Goal: Task Accomplishment & Management: Use online tool/utility

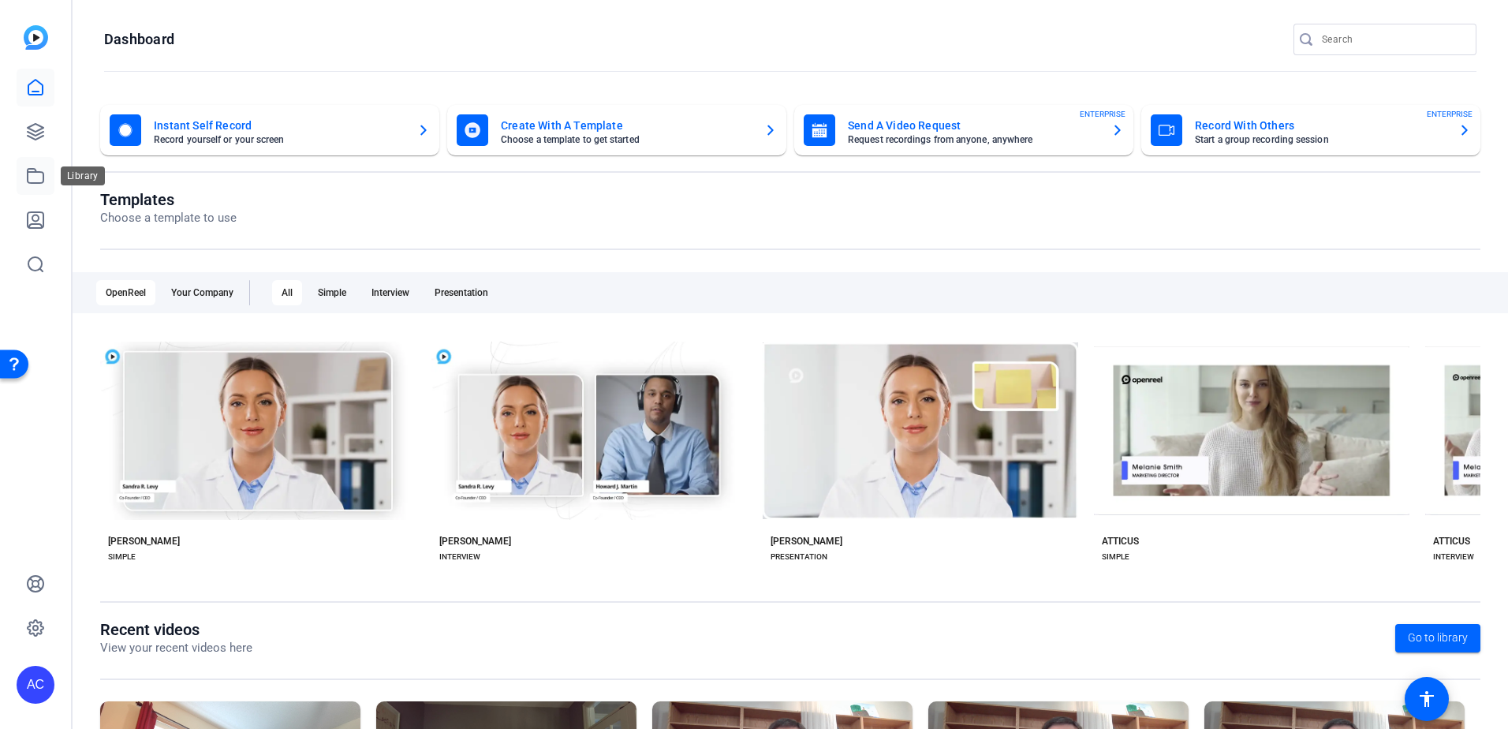
click at [32, 182] on icon at bounding box center [36, 176] width 16 height 14
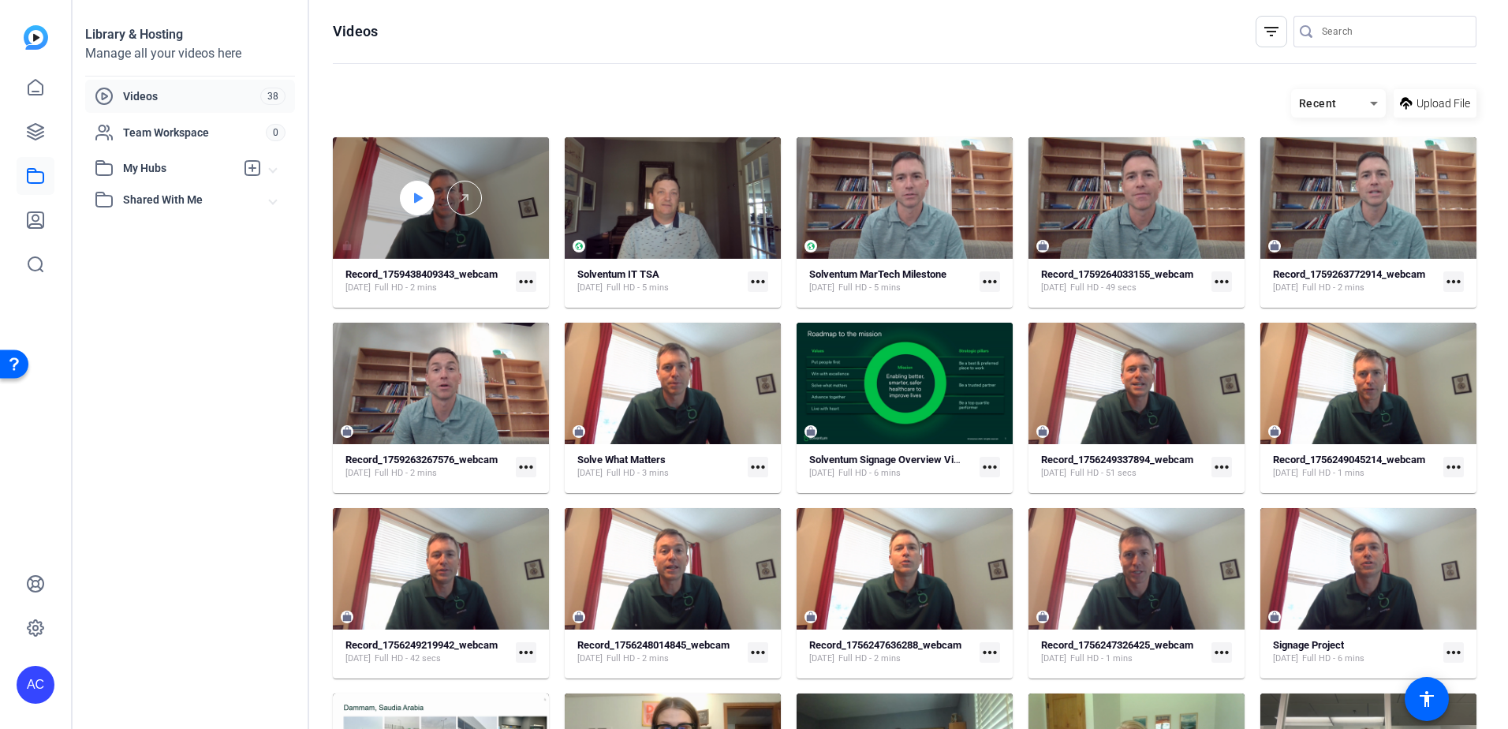
click at [405, 196] on div at bounding box center [417, 198] width 35 height 35
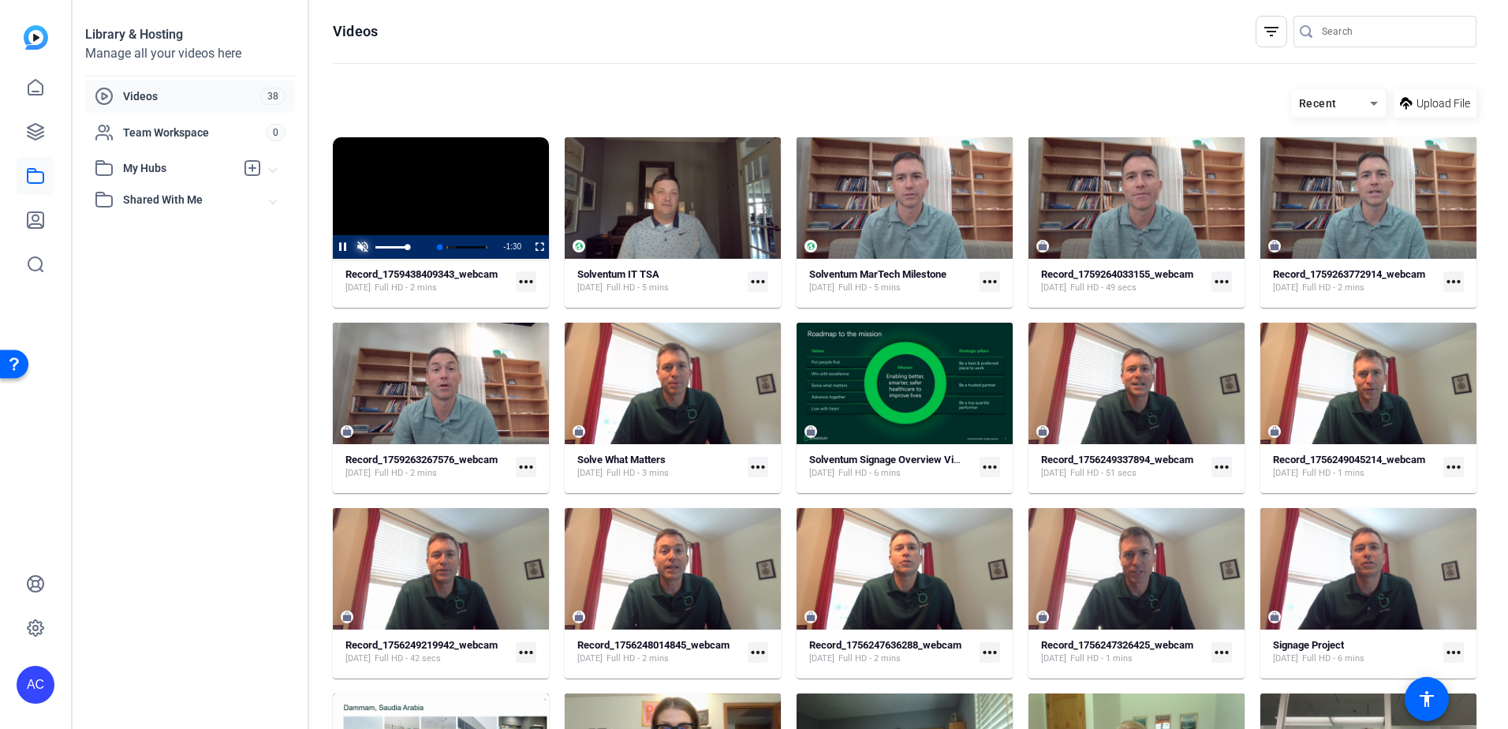
click at [367, 247] on span "Video Player" at bounding box center [363, 247] width 20 height 0
click at [752, 465] on mat-icon "more_horiz" at bounding box center [758, 467] width 21 height 21
click at [713, 201] on div at bounding box center [754, 364] width 1508 height 729
click at [772, 286] on mat-card-content "Solventum IT TSA [DATE] Full HD - 5 mins more_horiz" at bounding box center [673, 287] width 216 height 40
click at [741, 289] on div "Solventum IT TSA [DATE] Full HD - 5 mins more_horiz" at bounding box center [672, 281] width 191 height 28
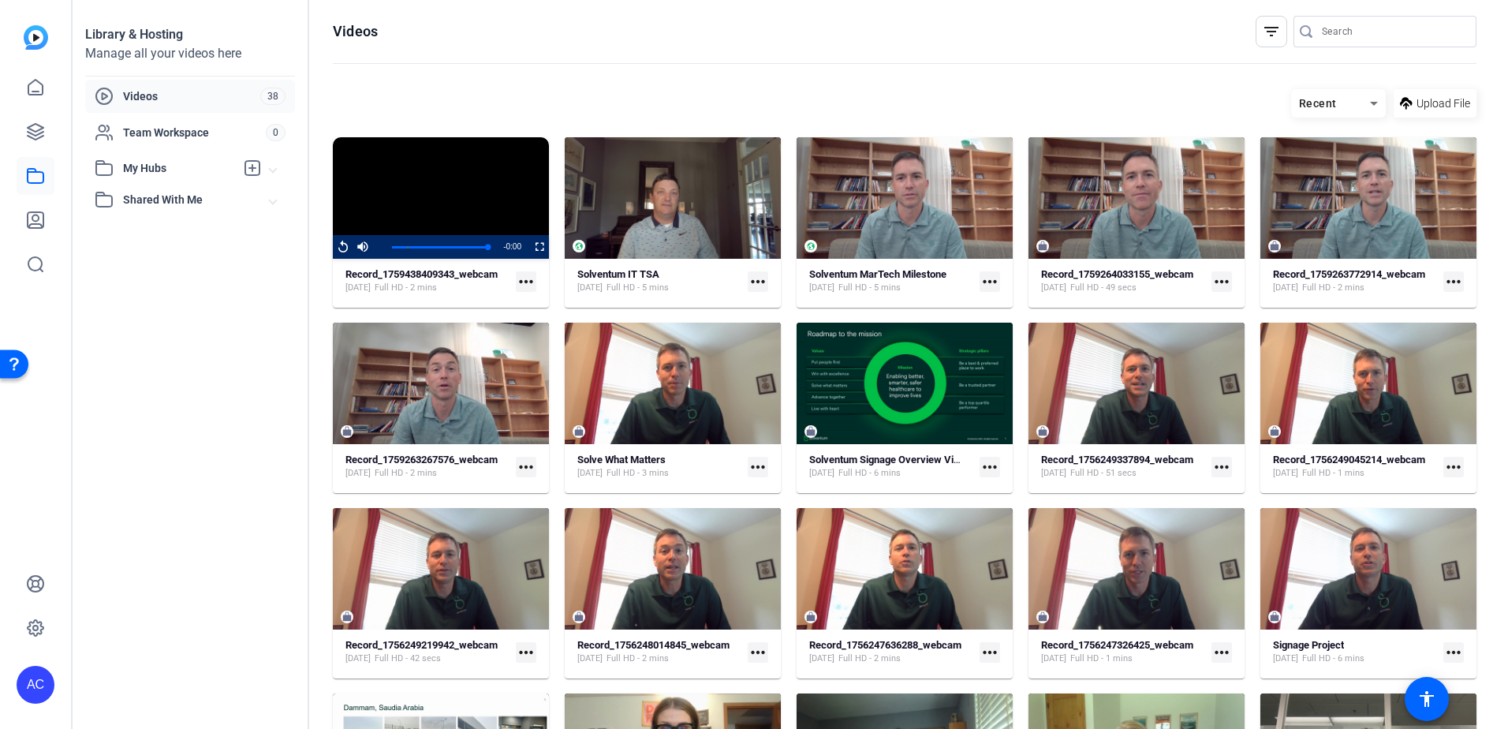
click at [758, 283] on mat-icon "more_horiz" at bounding box center [758, 281] width 21 height 21
click at [762, 305] on span "Edit in Creator" at bounding box center [789, 304] width 65 height 19
